Goal: Task Accomplishment & Management: Use online tool/utility

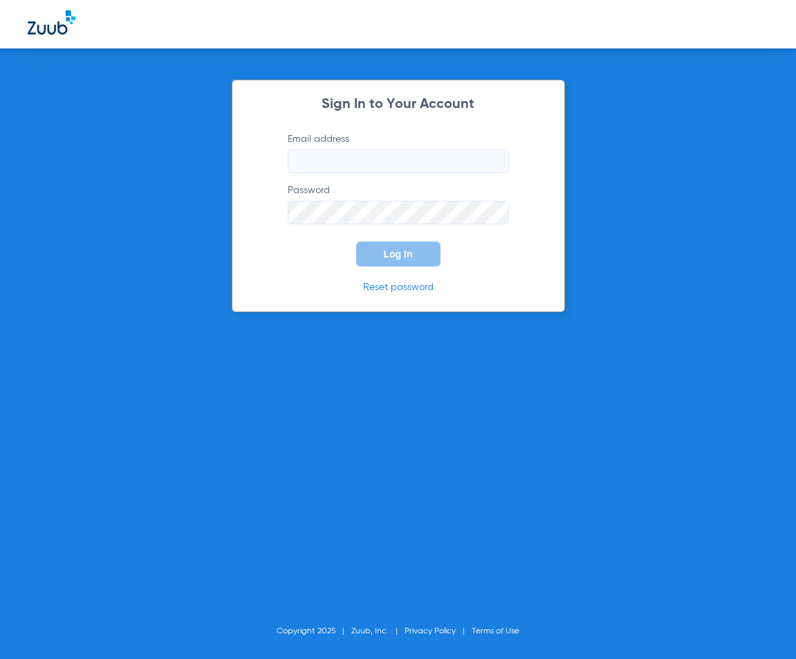
type input "[EMAIL_ADDRESS][DOMAIN_NAME]"
click at [399, 253] on span "Log In" at bounding box center [398, 253] width 29 height 11
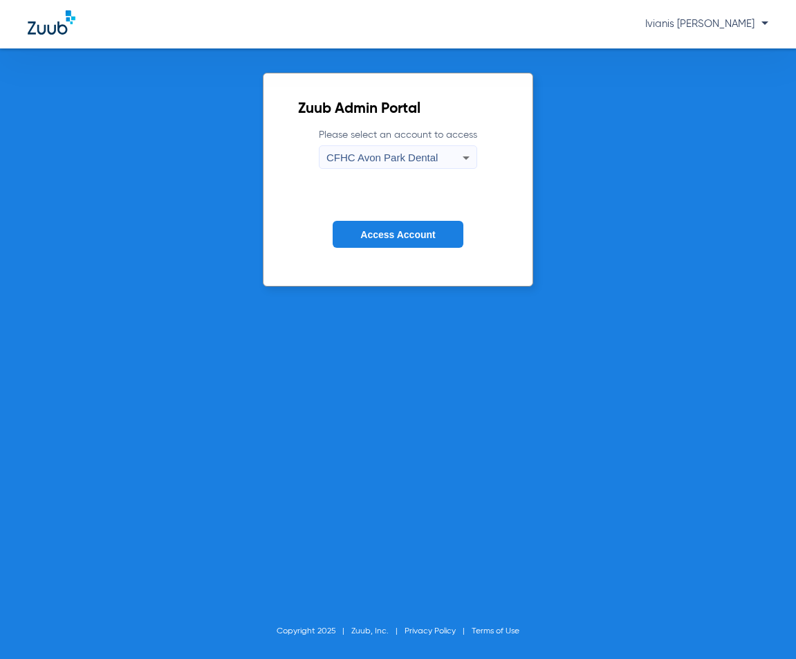
click at [385, 161] on span "CFHC Avon Park Dental" at bounding box center [382, 158] width 111 height 12
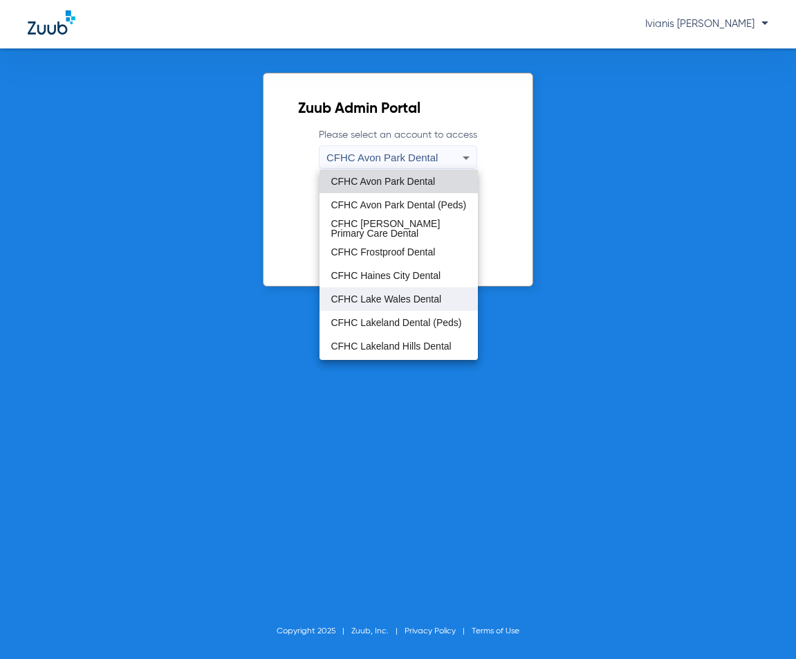
scroll to position [92, 0]
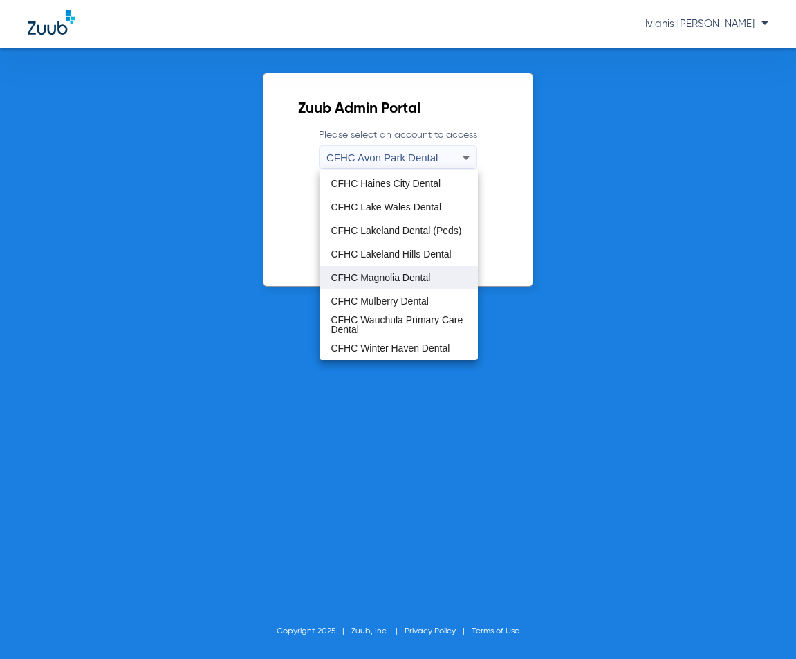
click at [390, 280] on span "CFHC Magnolia Dental" at bounding box center [381, 278] width 100 height 10
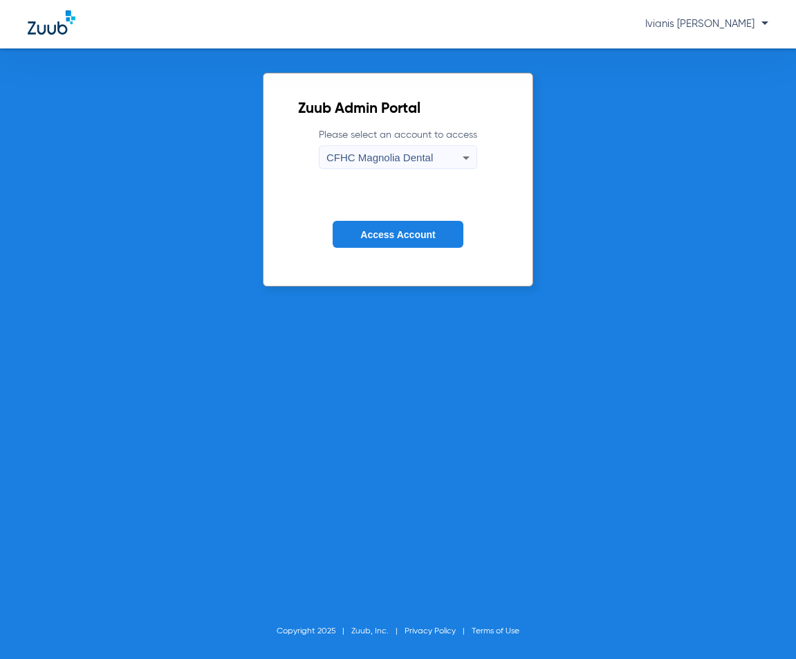
click at [390, 241] on button "Access Account" at bounding box center [398, 234] width 130 height 27
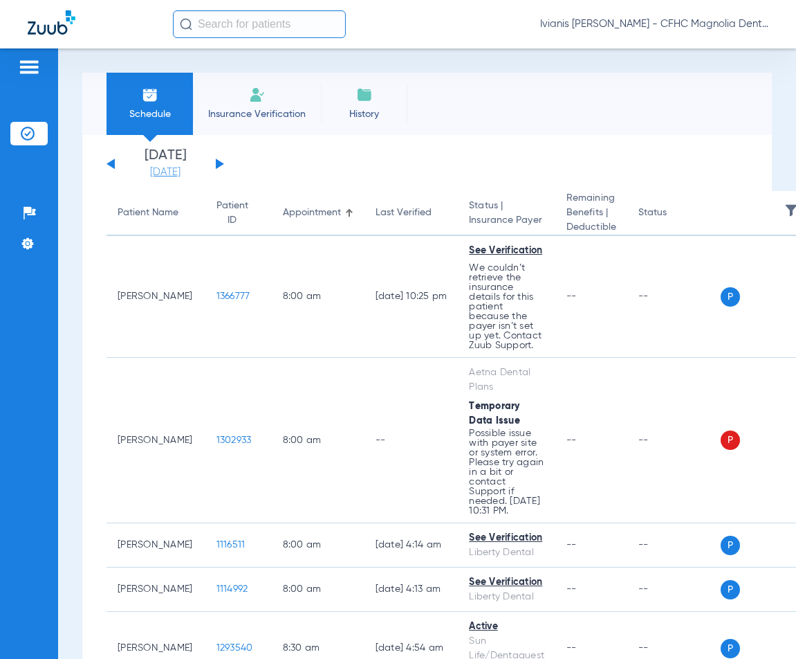
click at [178, 173] on link "[DATE]" at bounding box center [165, 172] width 83 height 14
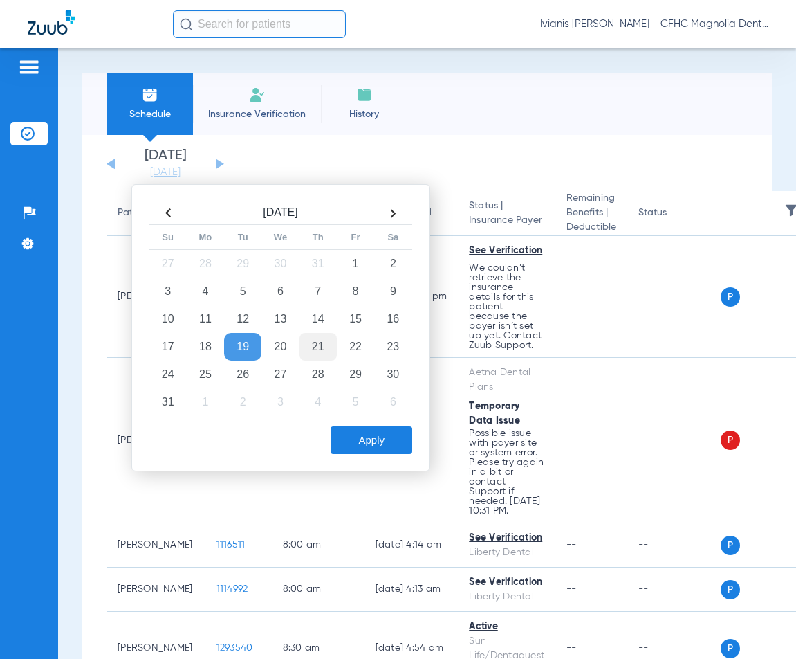
click at [319, 344] on td "21" at bounding box center [318, 347] width 37 height 28
click at [375, 441] on button "Apply" at bounding box center [372, 440] width 82 height 28
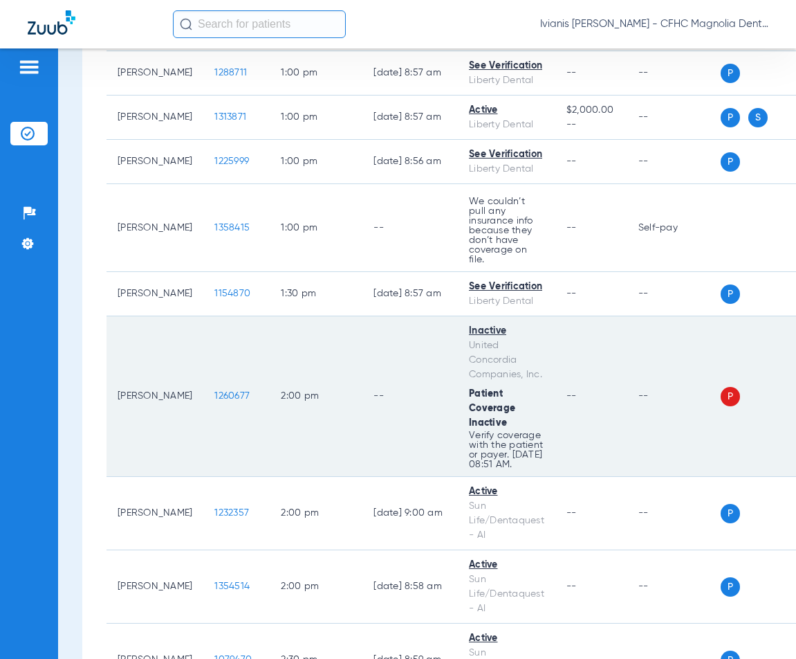
scroll to position [1176, 0]
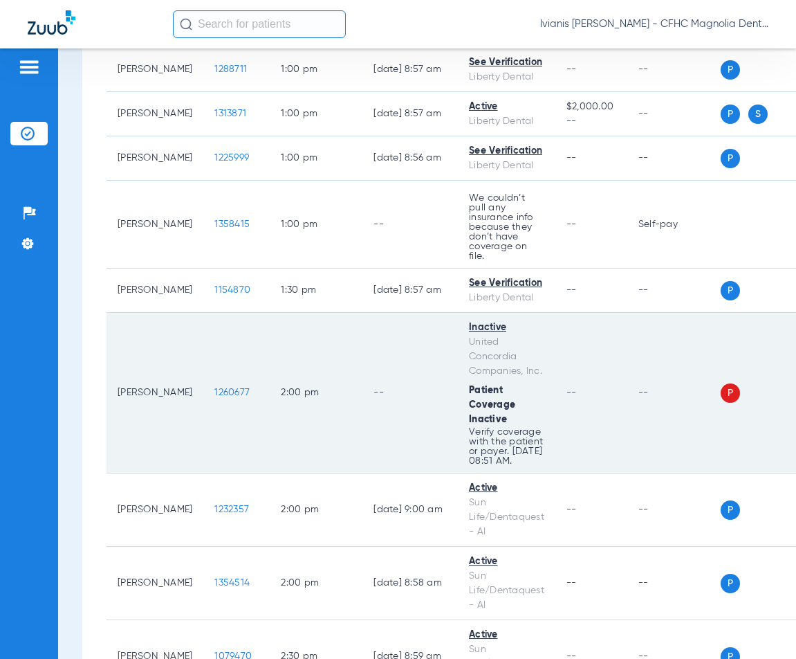
click at [214, 387] on span "1260677" at bounding box center [231, 392] width 35 height 10
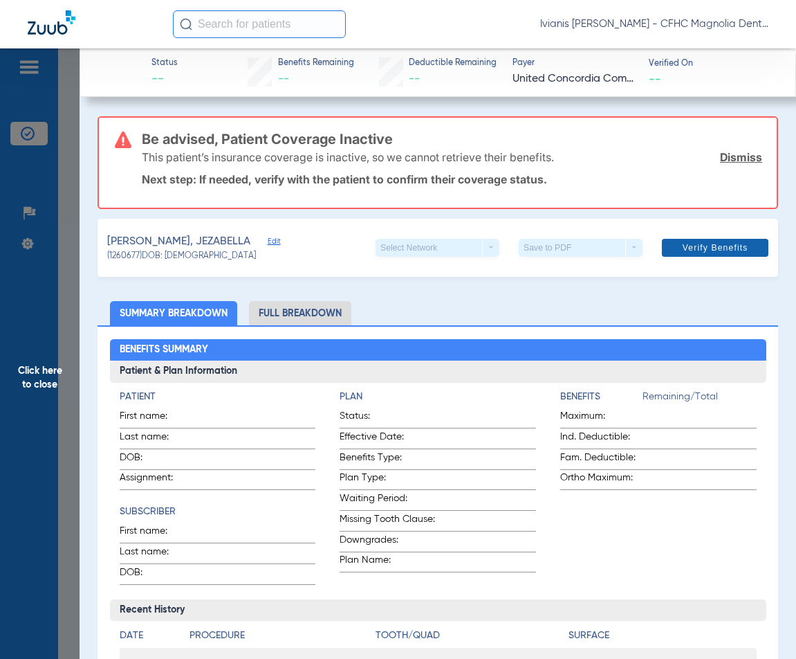
click at [694, 253] on span "Verify Benefits" at bounding box center [716, 247] width 66 height 11
